Goal: Task Accomplishment & Management: Use online tool/utility

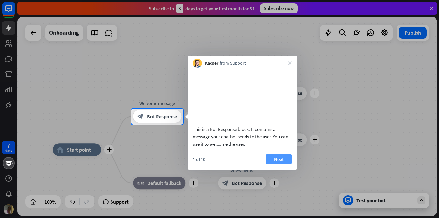
click at [278, 165] on button "Next" at bounding box center [279, 159] width 26 height 10
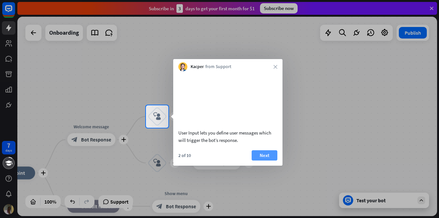
click at [260, 161] on button "Next" at bounding box center [265, 155] width 26 height 10
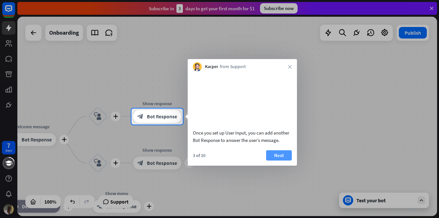
click at [279, 161] on button "Next" at bounding box center [279, 155] width 26 height 10
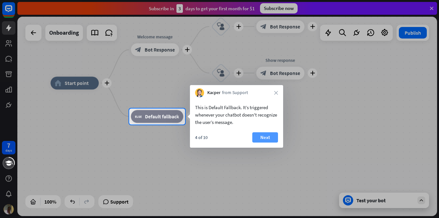
click at [269, 138] on button "Next" at bounding box center [265, 137] width 26 height 10
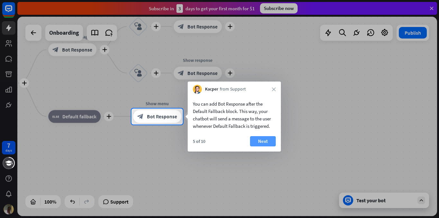
click at [265, 143] on button "Next" at bounding box center [263, 141] width 26 height 10
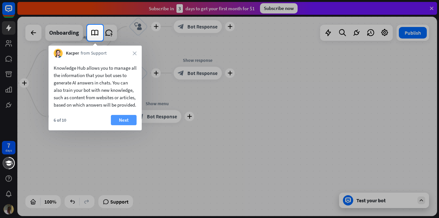
click at [122, 125] on button "Next" at bounding box center [124, 120] width 26 height 10
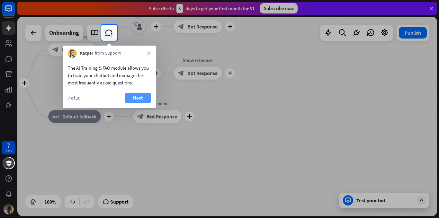
click at [138, 95] on button "Next" at bounding box center [138, 98] width 26 height 10
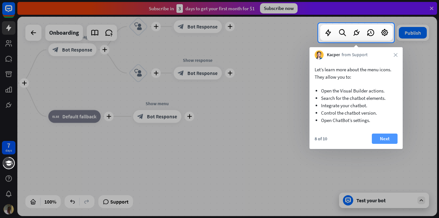
click at [382, 138] on button "Next" at bounding box center [385, 139] width 26 height 10
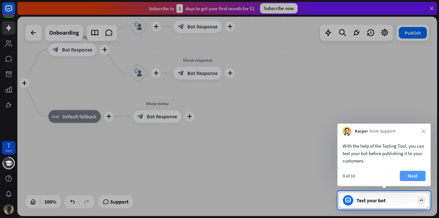
click at [417, 175] on button "Next" at bounding box center [413, 176] width 26 height 10
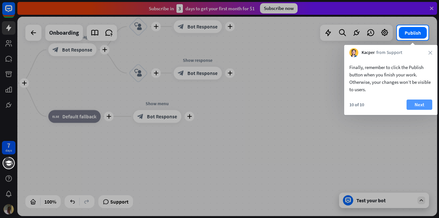
click at [420, 104] on button "Next" at bounding box center [420, 105] width 26 height 10
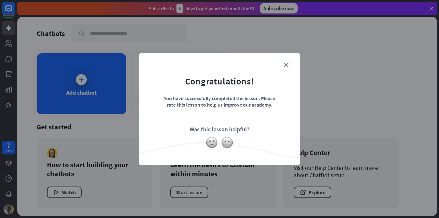
click at [284, 67] on form "Congratulations! You have successfully completed the lesson. Please rate this l…" at bounding box center [219, 99] width 145 height 77
click at [287, 64] on icon "close" at bounding box center [286, 65] width 5 height 5
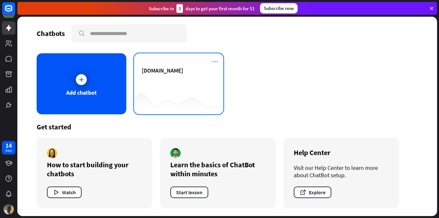
click at [164, 76] on div "[DOMAIN_NAME]" at bounding box center [179, 78] width 74 height 23
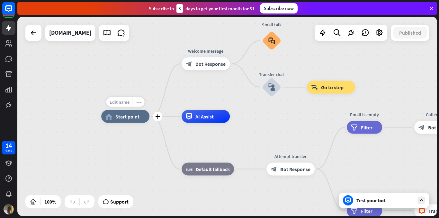
click at [122, 103] on span "Edit name" at bounding box center [120, 102] width 20 height 6
click at [163, 105] on div "plus home_2 Start point Welcome message block_bot_response Bot Response Small t…" at bounding box center [227, 117] width 420 height 200
click at [208, 62] on span "Bot Response" at bounding box center [211, 64] width 30 height 6
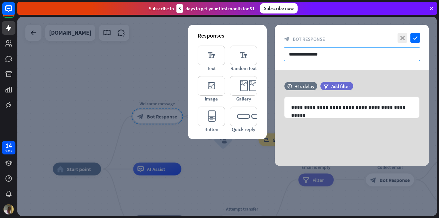
click at [309, 55] on input "**********" at bounding box center [352, 54] width 136 height 14
click at [333, 55] on input "**********" at bounding box center [352, 54] width 136 height 14
click at [81, 167] on div at bounding box center [227, 117] width 420 height 200
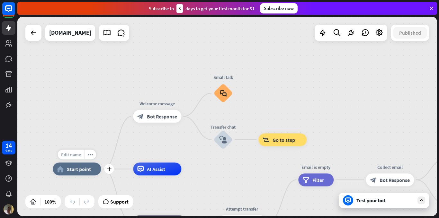
click at [71, 155] on span "Edit name" at bounding box center [71, 155] width 20 height 6
type input "**********"
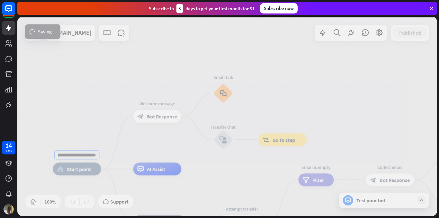
scroll to position [0, 0]
click at [113, 136] on div "**********" at bounding box center [227, 117] width 420 height 200
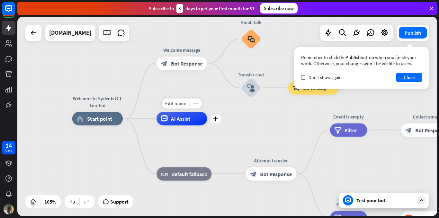
click at [197, 105] on icon "more_horiz" at bounding box center [195, 103] width 5 height 5
click at [224, 113] on span "Start testing from here" at bounding box center [233, 111] width 45 height 6
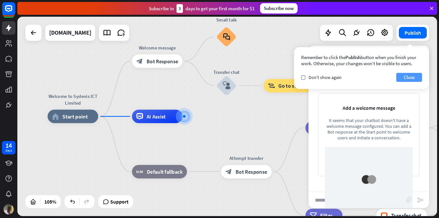
click at [410, 76] on button "Close" at bounding box center [410, 77] width 26 height 9
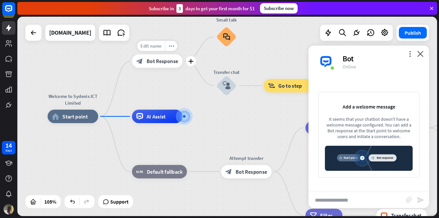
click at [161, 48] on span "Edit name" at bounding box center [151, 46] width 21 height 6
click at [74, 103] on span "Edit name" at bounding box center [66, 101] width 21 height 6
click at [78, 101] on input "**********" at bounding box center [72, 101] width 47 height 9
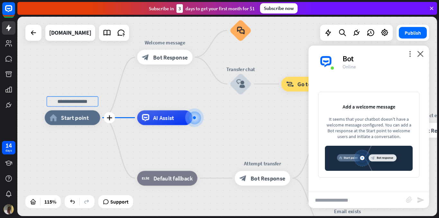
scroll to position [0, 0]
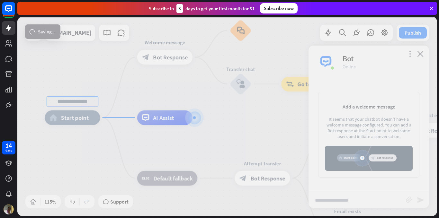
click at [162, 58] on div "home_2 Start point Edit name more_horiz Welcome message block_bot_response Bot …" at bounding box center [227, 117] width 420 height 200
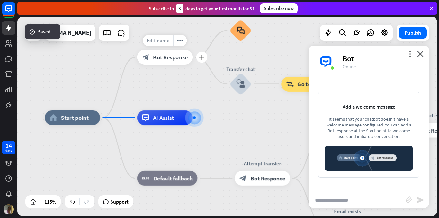
click at [171, 41] on div "Edit name" at bounding box center [158, 40] width 30 height 11
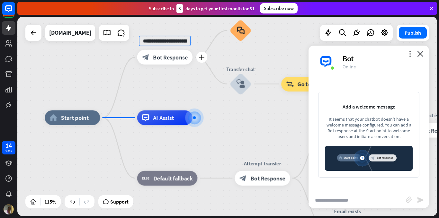
scroll to position [0, 23]
type input "**********"
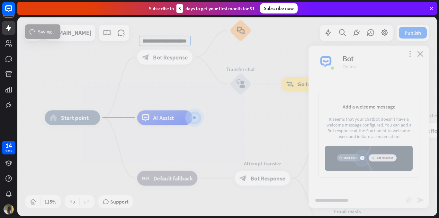
scroll to position [0, 0]
click at [179, 83] on div "**********" at bounding box center [227, 117] width 420 height 200
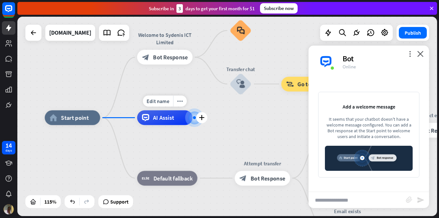
click at [193, 117] on div at bounding box center [194, 117] width 3 height 3
click at [191, 116] on div at bounding box center [195, 118] width 8 height 8
click at [191, 120] on div at bounding box center [195, 118] width 8 height 8
click at [164, 102] on span "Edit name" at bounding box center [158, 101] width 23 height 7
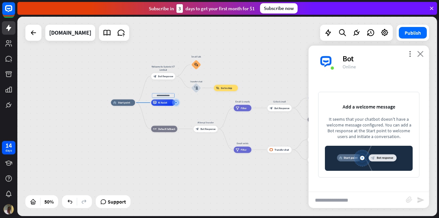
click at [420, 53] on icon "close" at bounding box center [420, 54] width 6 height 6
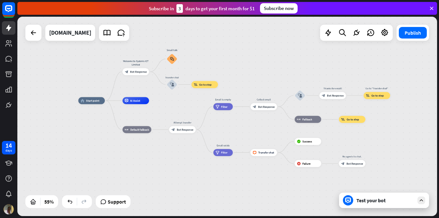
click at [391, 195] on div "Test your bot" at bounding box center [384, 200] width 90 height 15
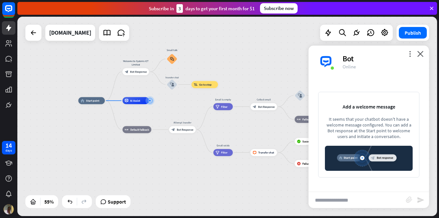
click at [352, 197] on input "text" at bounding box center [357, 200] width 97 height 16
type input "**********"
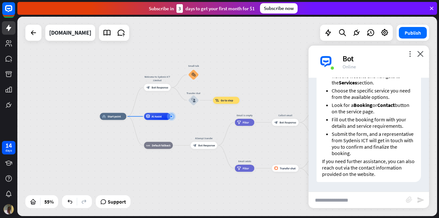
scroll to position [16, 0]
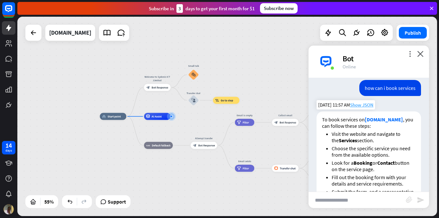
click at [363, 105] on span "Show JSON" at bounding box center [361, 105] width 23 height 6
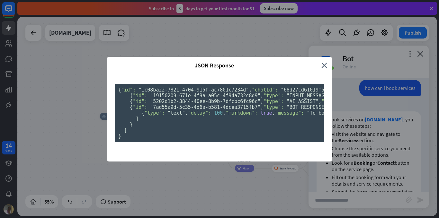
scroll to position [0, 0]
click at [323, 62] on icon "close" at bounding box center [325, 65] width 6 height 7
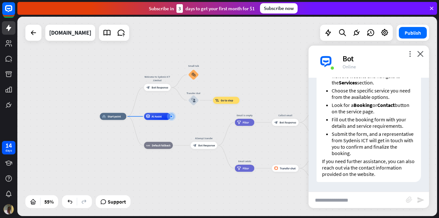
scroll to position [81, 0]
click at [164, 109] on icon "more_horiz" at bounding box center [164, 108] width 3 height 3
click at [192, 118] on span "Start testing from here" at bounding box center [200, 116] width 45 height 6
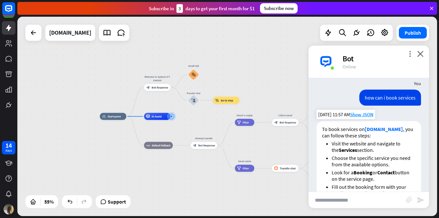
scroll to position [0, 0]
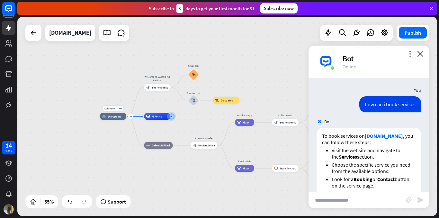
click at [130, 116] on icon "plus" at bounding box center [131, 116] width 3 height 3
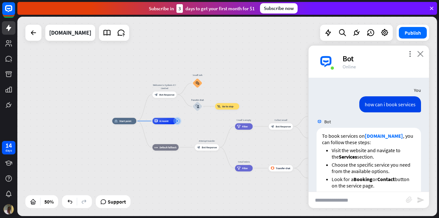
click at [421, 53] on icon "close" at bounding box center [420, 54] width 6 height 6
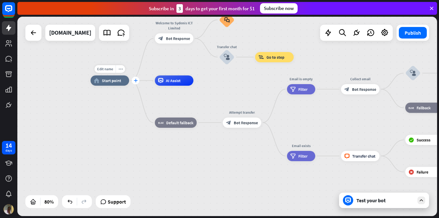
click at [135, 81] on icon "plus" at bounding box center [136, 81] width 4 height 4
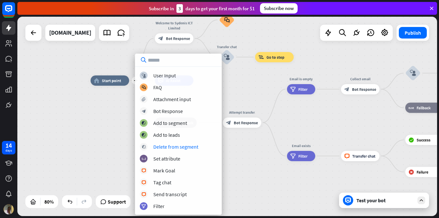
click at [104, 115] on div "plus home_2 Start point Welcome to Sydenis ICT Limited block_bot_response Bot R…" at bounding box center [259, 161] width 336 height 160
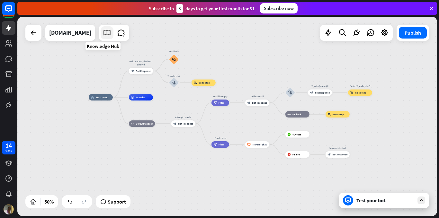
click at [103, 32] on icon at bounding box center [107, 33] width 8 height 8
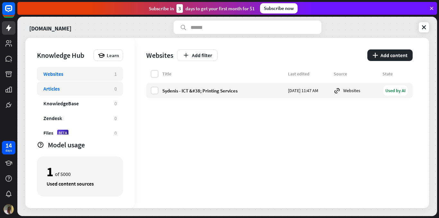
click at [93, 89] on div "Articles" at bounding box center [75, 89] width 65 height 6
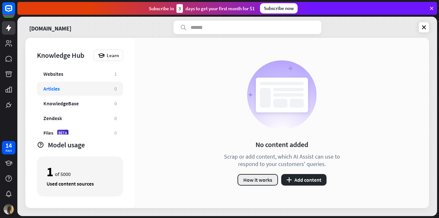
click at [261, 177] on button "How it works" at bounding box center [258, 180] width 41 height 12
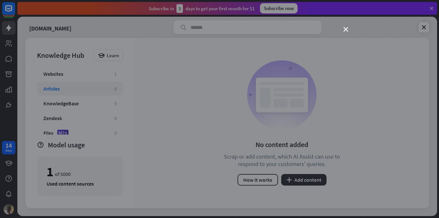
click at [47, 72] on div "close" at bounding box center [219, 109] width 439 height 218
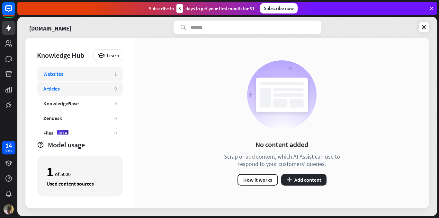
click at [65, 73] on div "Websites" at bounding box center [75, 74] width 65 height 6
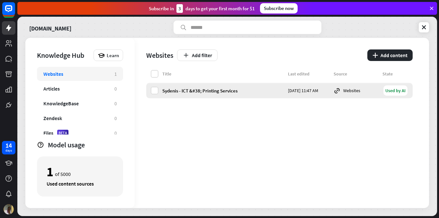
click at [375, 89] on div "Websites" at bounding box center [356, 90] width 45 height 7
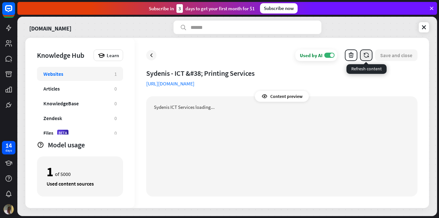
click at [369, 55] on icon "button" at bounding box center [366, 55] width 7 height 7
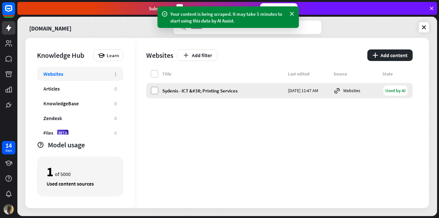
click at [153, 91] on label at bounding box center [155, 91] width 8 height 8
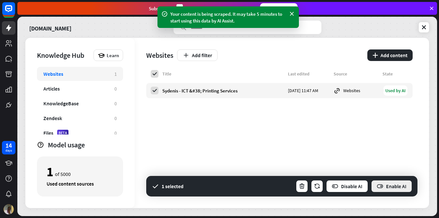
click at [397, 184] on button "Enable AI" at bounding box center [391, 186] width 41 height 13
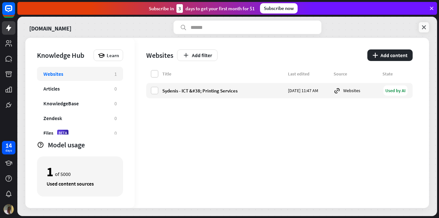
click at [422, 27] on icon at bounding box center [424, 27] width 6 height 6
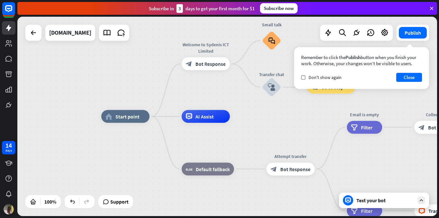
click at [383, 200] on div "Test your bot" at bounding box center [386, 200] width 58 height 6
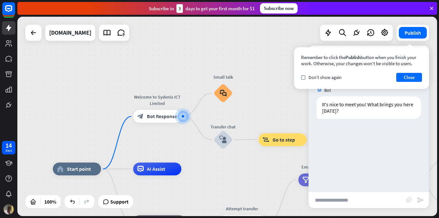
click at [366, 199] on input "text" at bounding box center [357, 200] width 97 height 16
type input "*"
type input "**********"
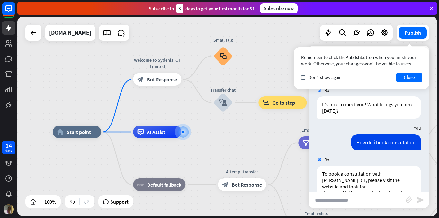
scroll to position [70, 0]
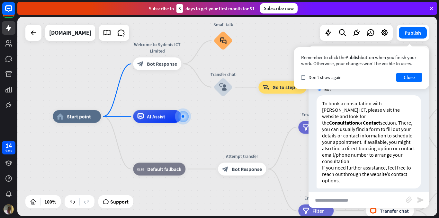
click at [344, 201] on input "text" at bounding box center [357, 200] width 97 height 16
type input "**********"
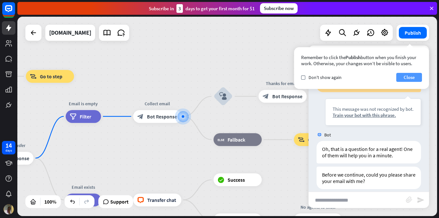
scroll to position [205, 0]
click at [410, 77] on button "Close" at bounding box center [410, 77] width 26 height 9
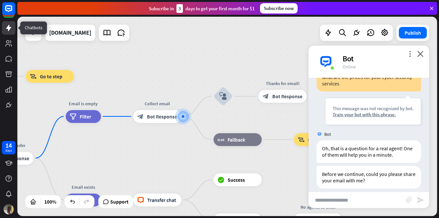
click at [8, 29] on icon at bounding box center [9, 28] width 8 height 8
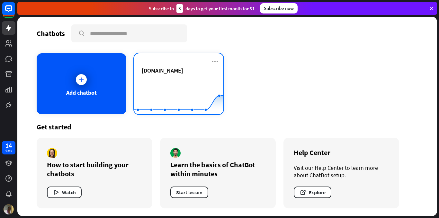
click at [175, 68] on span "[DOMAIN_NAME]" at bounding box center [162, 70] width 41 height 7
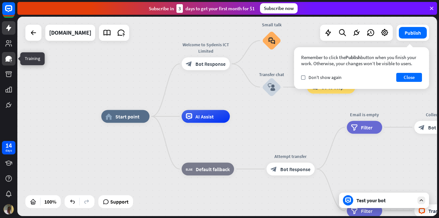
click at [12, 59] on icon at bounding box center [9, 59] width 8 height 8
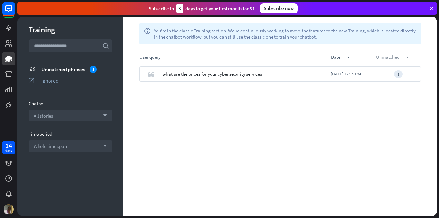
click at [401, 57] on div "unmatched down" at bounding box center [398, 57] width 45 height 6
click at [411, 56] on div "unmatched down" at bounding box center [398, 57] width 45 height 6
click at [8, 29] on icon at bounding box center [8, 28] width 5 height 6
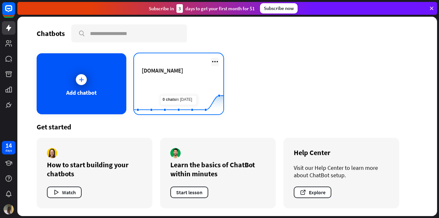
click at [216, 62] on icon at bounding box center [215, 62] width 8 height 8
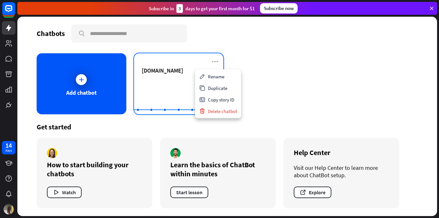
click at [188, 66] on div "[DOMAIN_NAME] Created with Highcharts 10.1.0 0 2 4" at bounding box center [179, 83] width 90 height 61
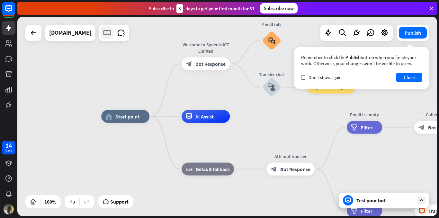
click at [103, 33] on icon at bounding box center [107, 33] width 8 height 8
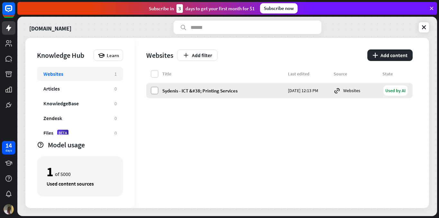
click at [154, 90] on label at bounding box center [155, 91] width 8 height 8
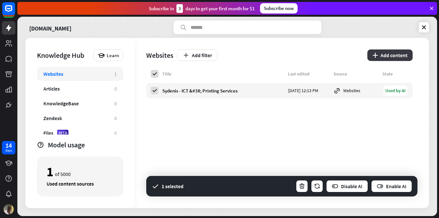
click at [395, 56] on button "plus Add content" at bounding box center [390, 56] width 45 height 12
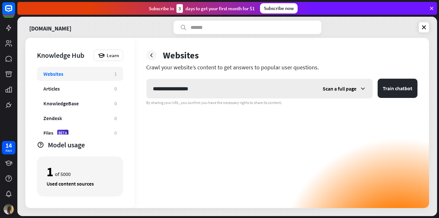
type input "**********"
click at [340, 88] on span "Scan a full page" at bounding box center [340, 89] width 34 height 6
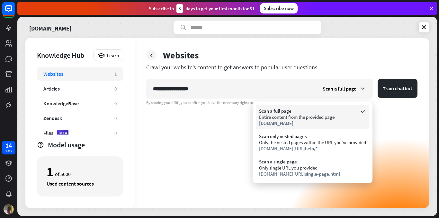
click at [318, 114] on div "Scan a full page" at bounding box center [312, 111] width 107 height 6
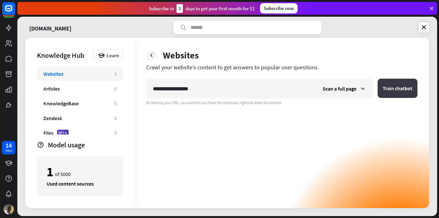
click at [402, 90] on button "Train chatbot" at bounding box center [398, 88] width 40 height 19
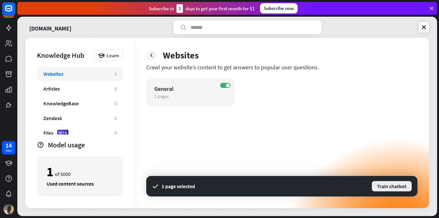
click at [392, 187] on button "Train chatbot" at bounding box center [391, 187] width 41 height 12
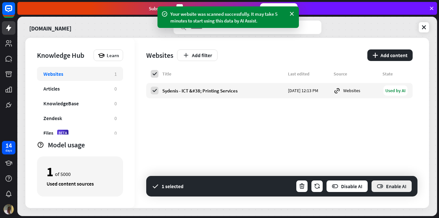
click at [383, 187] on icon "button" at bounding box center [380, 186] width 7 height 7
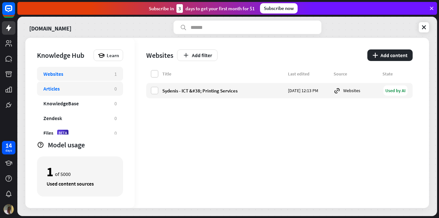
click at [71, 88] on div "Articles" at bounding box center [75, 89] width 65 height 6
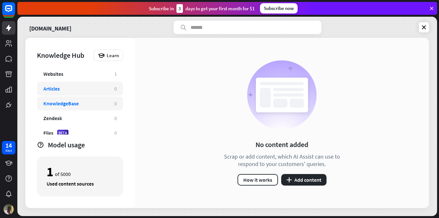
click at [71, 99] on div "KnowledgeBase 0" at bounding box center [80, 103] width 86 height 14
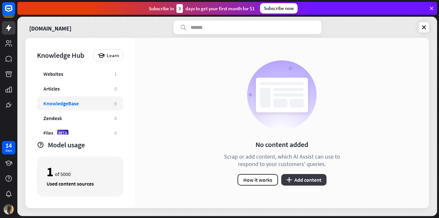
click at [306, 177] on button "plus Add content" at bounding box center [303, 180] width 45 height 12
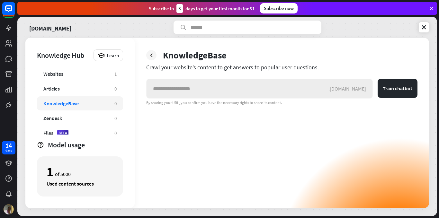
click at [186, 87] on input "text" at bounding box center [238, 88] width 182 height 19
type input "**********"
click at [394, 87] on button "Train chatbot" at bounding box center [398, 88] width 40 height 19
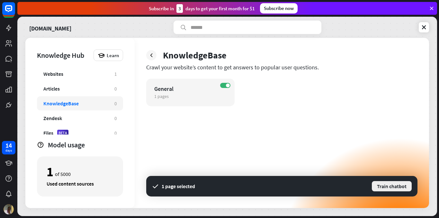
click at [392, 187] on button "Train chatbot" at bounding box center [391, 187] width 41 height 12
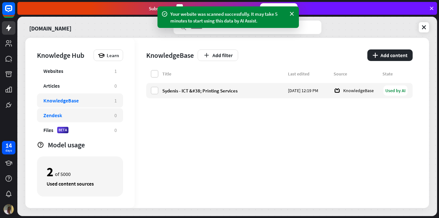
scroll to position [5, 0]
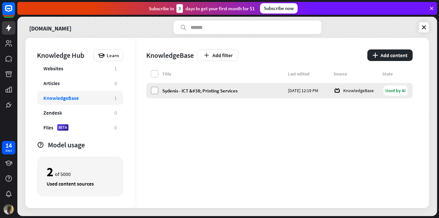
click at [151, 90] on label at bounding box center [155, 91] width 8 height 8
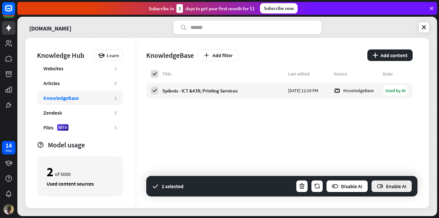
click at [381, 187] on icon "button" at bounding box center [380, 186] width 7 height 7
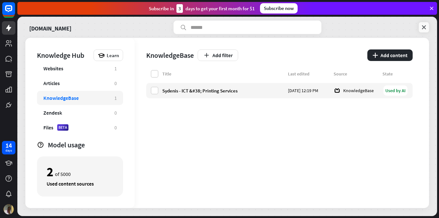
click at [424, 25] on icon at bounding box center [424, 27] width 6 height 6
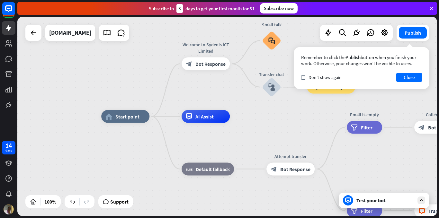
click at [387, 201] on div "Test your bot" at bounding box center [386, 200] width 58 height 6
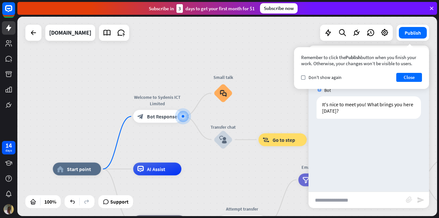
click at [350, 199] on input "text" at bounding box center [357, 200] width 97 height 16
type input "**********"
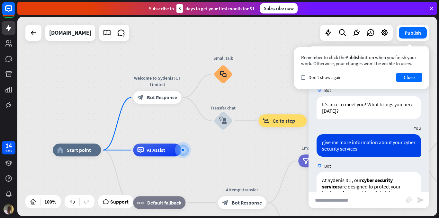
scroll to position [185, 0]
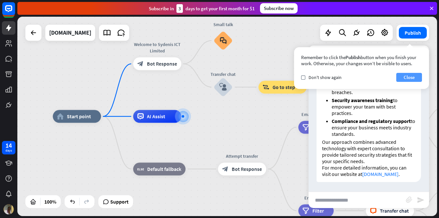
click at [409, 77] on button "Close" at bounding box center [410, 77] width 26 height 9
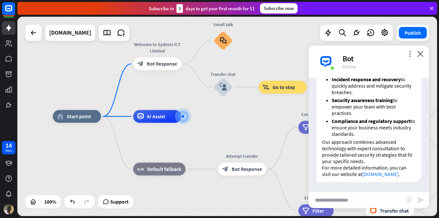
click at [345, 200] on input "text" at bounding box center [357, 200] width 97 height 16
type input "**********"
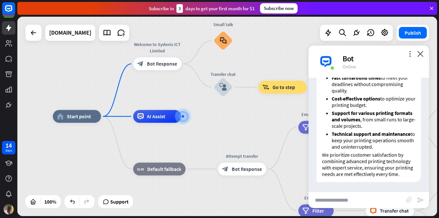
scroll to position [405, 0]
click at [351, 201] on input "text" at bounding box center [357, 200] width 97 height 16
type input "**********"
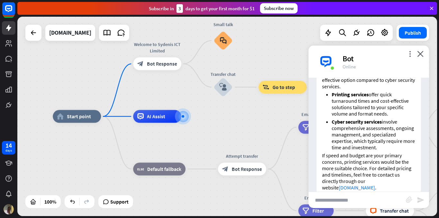
scroll to position [589, 0]
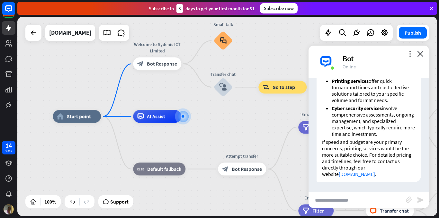
click at [353, 202] on input "text" at bounding box center [357, 200] width 97 height 16
type input "**********"
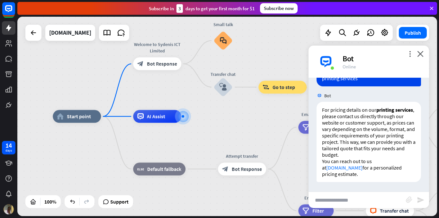
scroll to position [729, 0]
click at [279, 16] on div "Subscribe [DATE] to get your first month for $1 Subscribe now" at bounding box center [228, 8] width 422 height 17
click at [280, 11] on div "Subscribe now" at bounding box center [279, 8] width 38 height 10
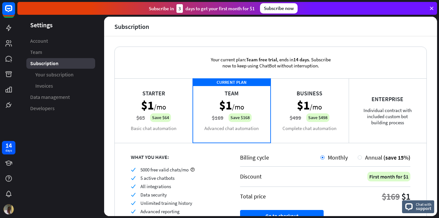
click at [304, 127] on div "Business $1 /mo $499 Save $498 Complete chat automation" at bounding box center [310, 110] width 78 height 64
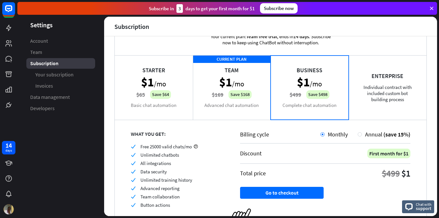
scroll to position [54, 0]
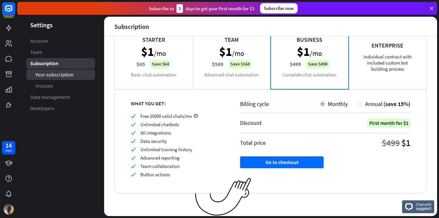
click at [53, 73] on span "Your subscription" at bounding box center [54, 74] width 38 height 7
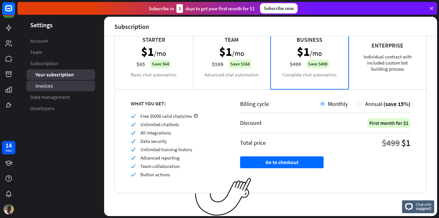
click at [48, 84] on span "Invoices" at bounding box center [44, 86] width 18 height 7
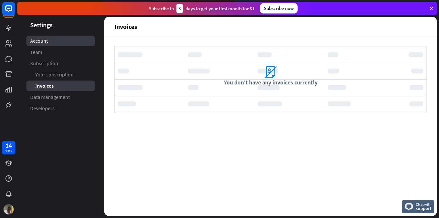
click at [40, 42] on span "Account" at bounding box center [39, 41] width 18 height 7
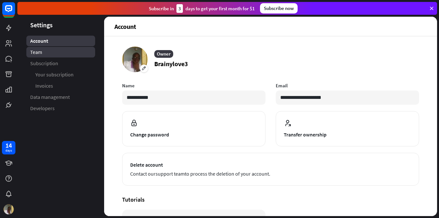
click at [39, 52] on span "Team" at bounding box center [36, 52] width 12 height 7
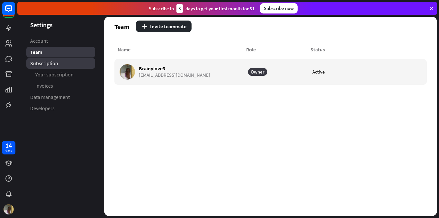
click at [41, 64] on span "Subscription" at bounding box center [44, 63] width 28 height 7
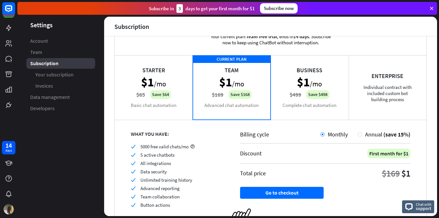
scroll to position [54, 0]
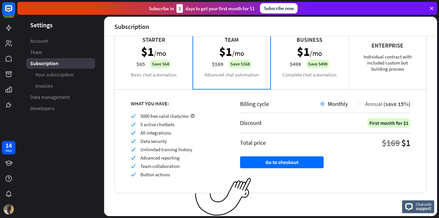
click at [358, 104] on div at bounding box center [360, 104] width 4 height 4
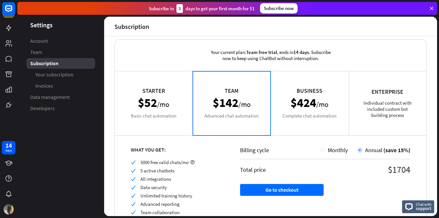
scroll to position [0, 0]
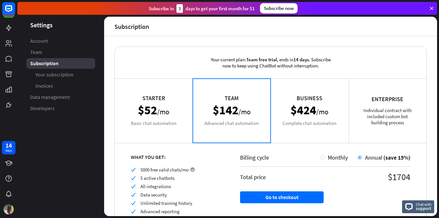
click at [142, 99] on div "Starter $52 /mo Basic chat automation" at bounding box center [154, 110] width 78 height 64
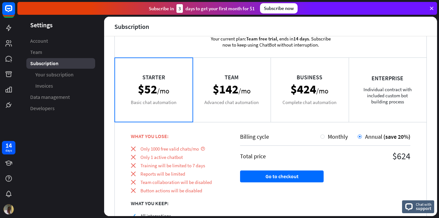
scroll to position [5, 0]
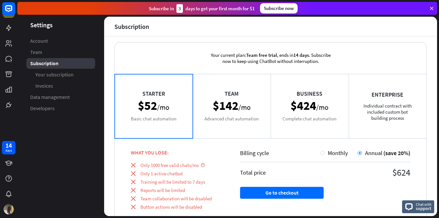
click at [221, 115] on div "Team $142 /mo Advanced chat automation" at bounding box center [232, 106] width 78 height 64
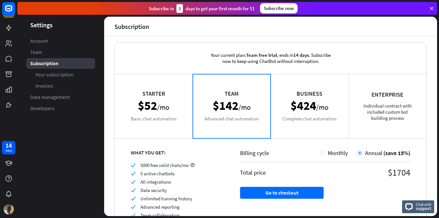
click at [295, 101] on div "Business $424 /mo Complete chat automation" at bounding box center [310, 106] width 78 height 64
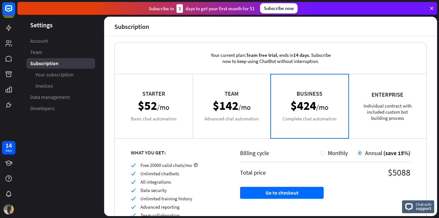
click at [399, 101] on div "Enterprise Individual contract with included custom bot building process" at bounding box center [388, 106] width 78 height 64
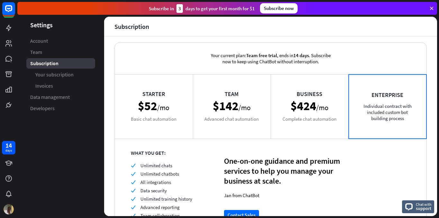
scroll to position [0, 0]
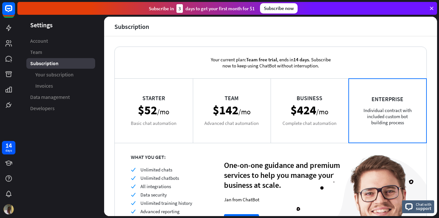
click at [152, 101] on div "Starter $52 /mo Basic chat automation" at bounding box center [154, 110] width 78 height 64
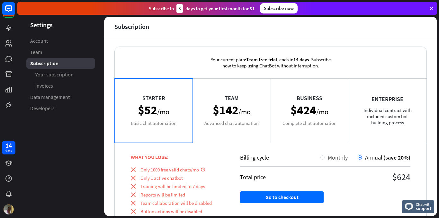
click at [321, 157] on div at bounding box center [323, 158] width 4 height 4
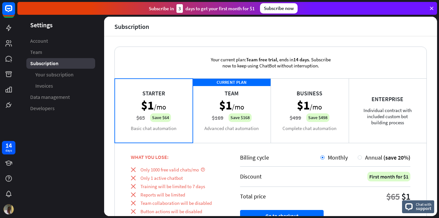
click at [296, 109] on div "Business $1 /mo $499 Save $498 Complete chat automation" at bounding box center [310, 110] width 78 height 64
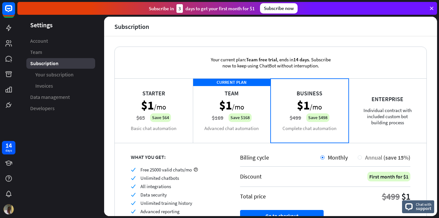
click at [365, 156] on span "Annual" at bounding box center [373, 157] width 17 height 7
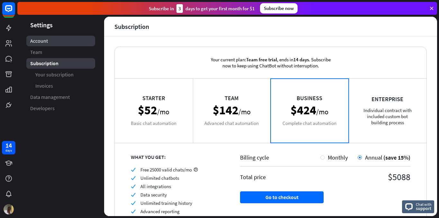
click at [43, 40] on span "Account" at bounding box center [39, 41] width 18 height 7
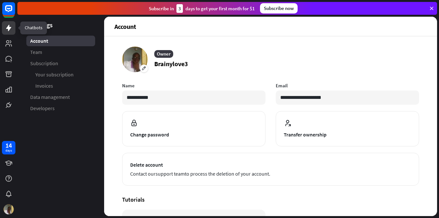
click at [10, 27] on icon at bounding box center [9, 28] width 8 height 8
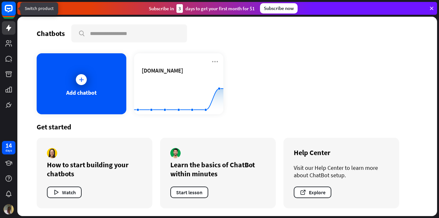
click at [9, 10] on rect at bounding box center [9, 9] width 14 height 14
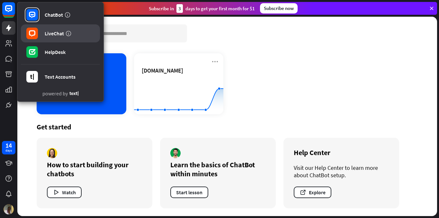
click at [42, 34] on link "LiveChat" at bounding box center [60, 33] width 79 height 18
